Goal: Task Accomplishment & Management: Complete application form

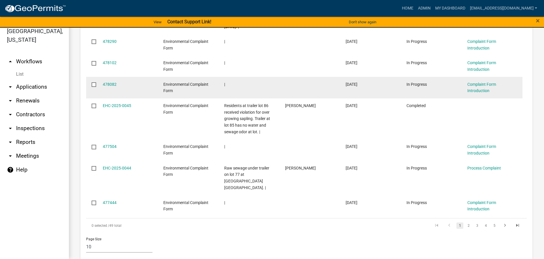
scroll to position [417, 0]
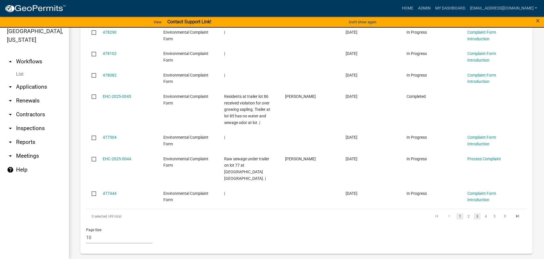
click at [475, 213] on link "3" at bounding box center [477, 216] width 7 height 6
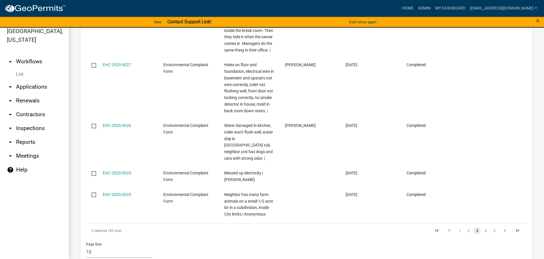
scroll to position [593, 0]
click at [483, 226] on link "4" at bounding box center [486, 229] width 7 height 6
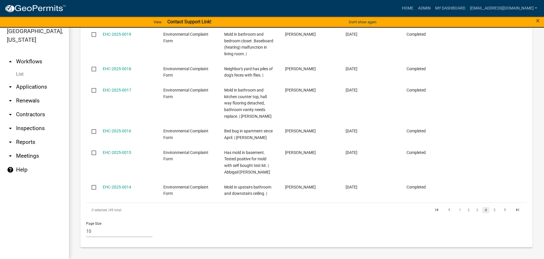
scroll to position [417, 0]
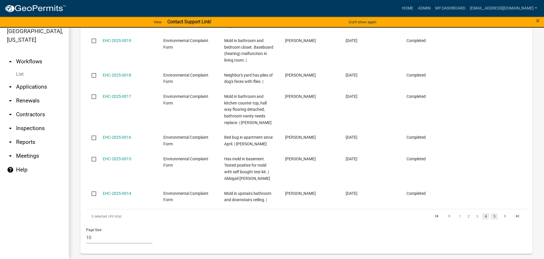
click at [491, 213] on link "5" at bounding box center [494, 216] width 7 height 6
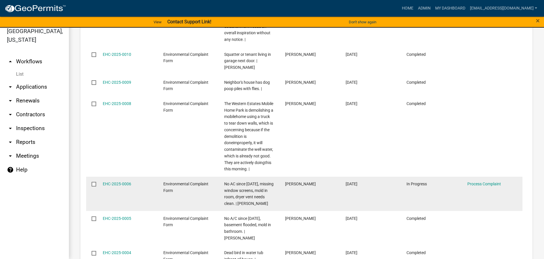
scroll to position [518, 0]
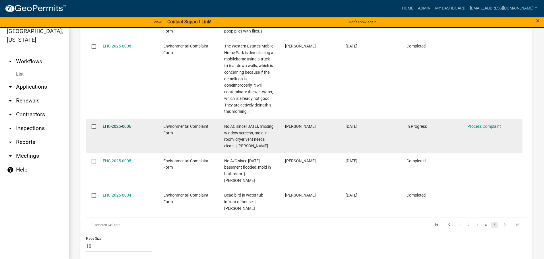
click at [115, 124] on link "EHC-2025-0006" at bounding box center [117, 126] width 28 height 5
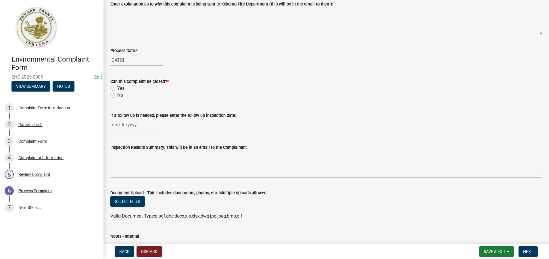
scroll to position [230, 0]
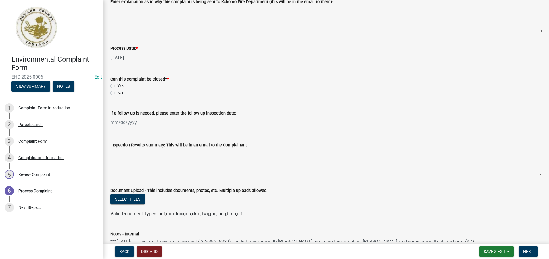
click at [117, 86] on label "Yes" at bounding box center [120, 85] width 7 height 7
click at [117, 86] on input "Yes" at bounding box center [119, 84] width 4 height 4
radio input "true"
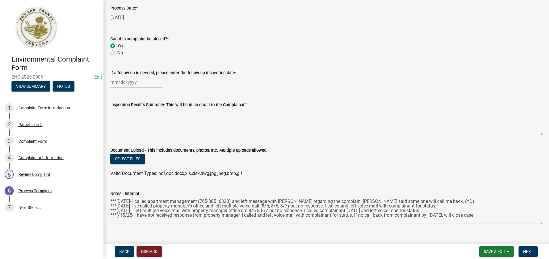
scroll to position [279, 0]
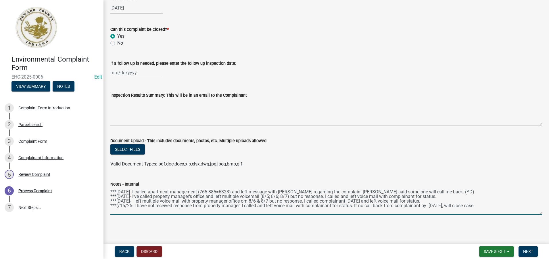
click at [500, 206] on textarea "***[DATE]- I called apartment management (765-885=6323) and left message with […" at bounding box center [325, 200] width 431 height 27
type textarea "***[DATE]- I called apartment management (765-885=6323) and left message with […"
click at [489, 252] on span "Save & Exit" at bounding box center [494, 251] width 22 height 5
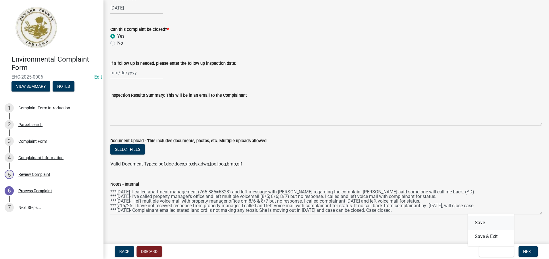
click at [481, 224] on button "Save" at bounding box center [491, 222] width 46 height 14
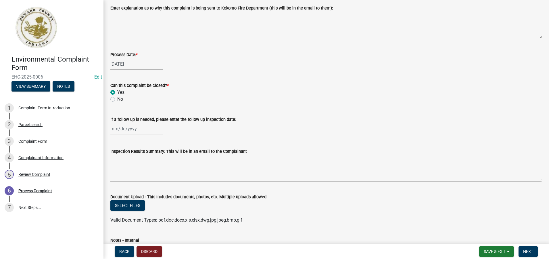
scroll to position [259, 0]
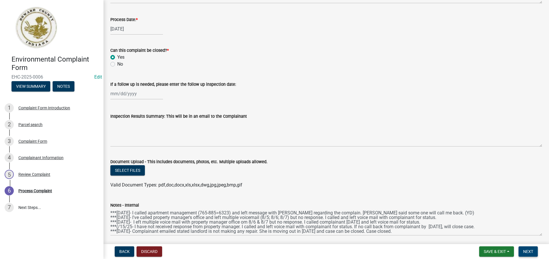
click at [533, 251] on span "Next" at bounding box center [528, 251] width 10 height 5
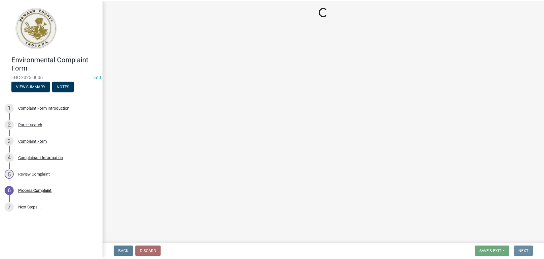
scroll to position [0, 0]
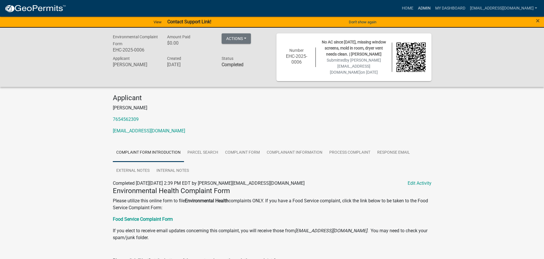
click at [421, 9] on link "Admin" at bounding box center [424, 8] width 17 height 11
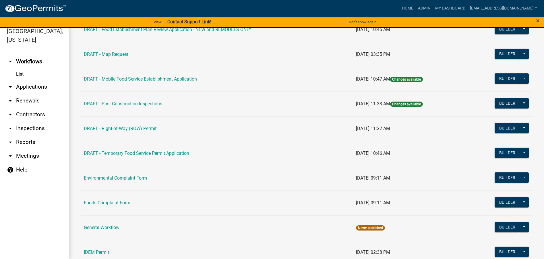
scroll to position [259, 0]
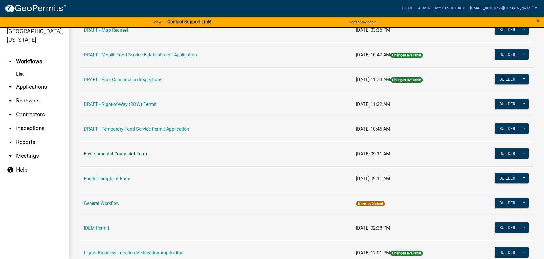
click at [113, 151] on link "Environmental Complaint Form" at bounding box center [115, 153] width 63 height 5
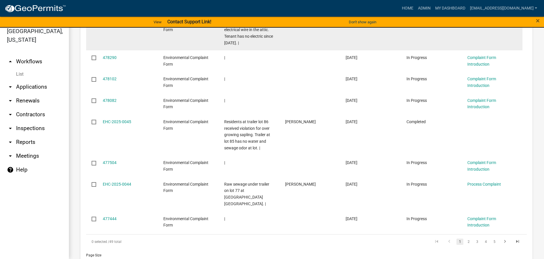
scroll to position [402, 0]
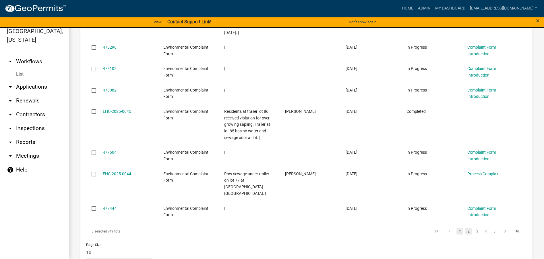
click at [465, 228] on link "2" at bounding box center [468, 231] width 7 height 6
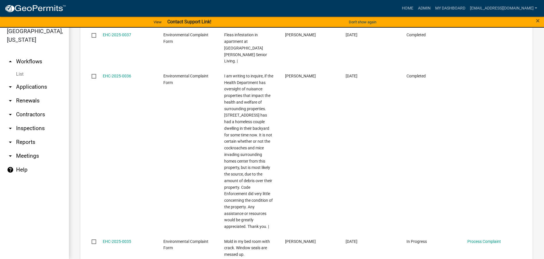
scroll to position [568, 0]
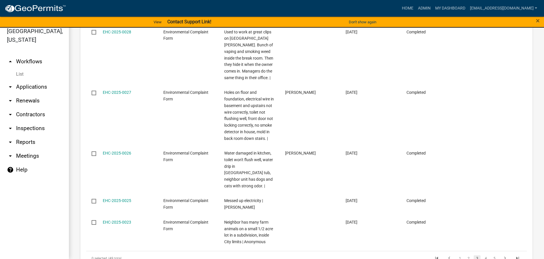
scroll to position [593, 0]
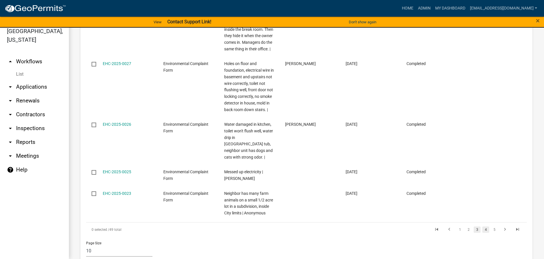
click at [483, 226] on link "4" at bounding box center [486, 229] width 7 height 6
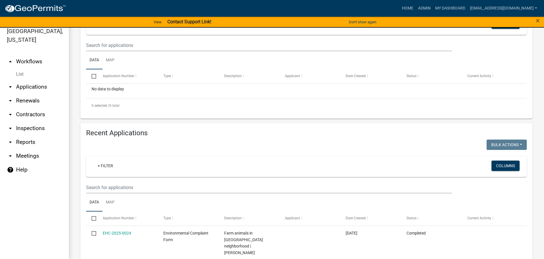
scroll to position [101, 0]
